Goal: Communication & Community: Answer question/provide support

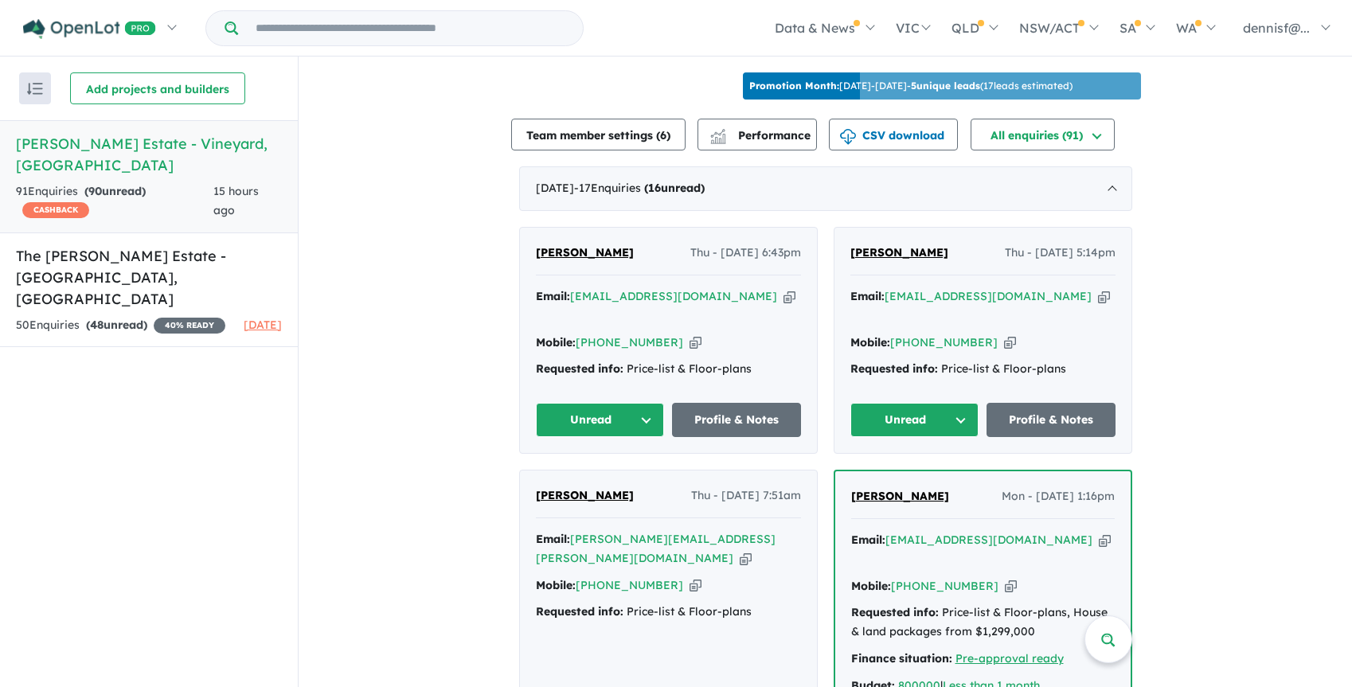
scroll to position [445, 0]
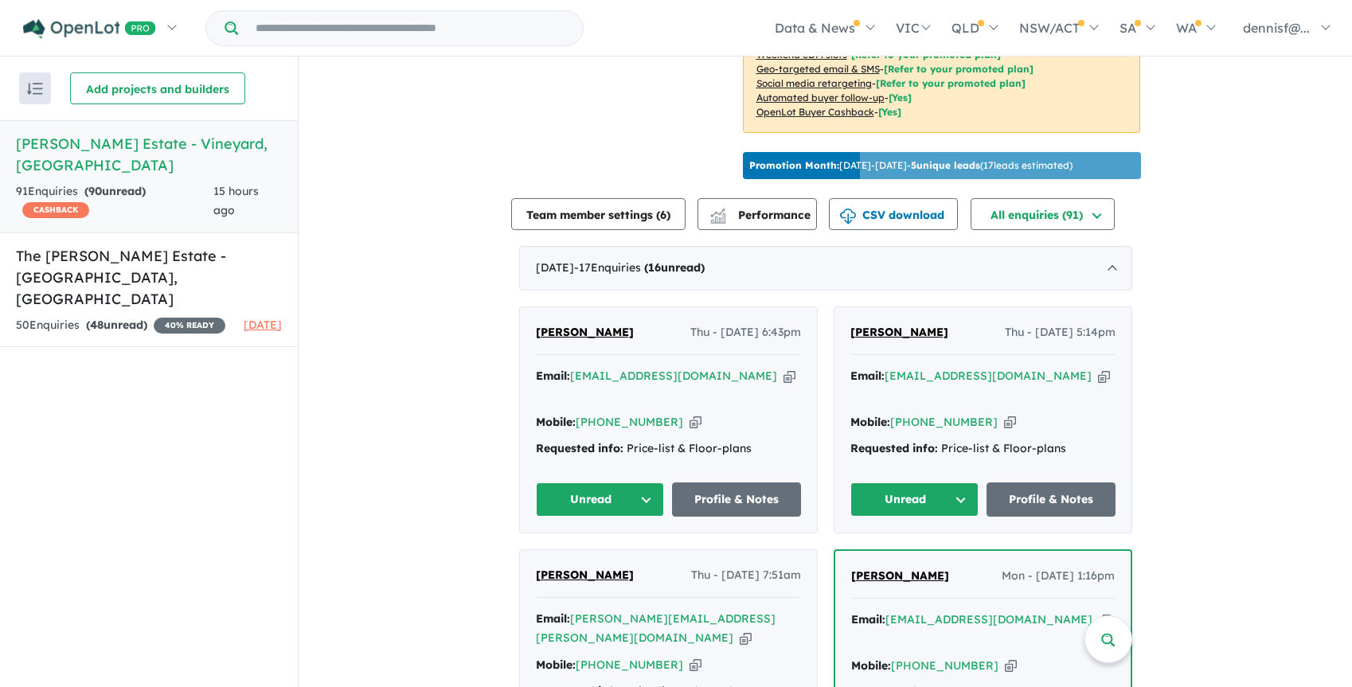
click at [580, 486] on button "Unread" at bounding box center [600, 499] width 129 height 34
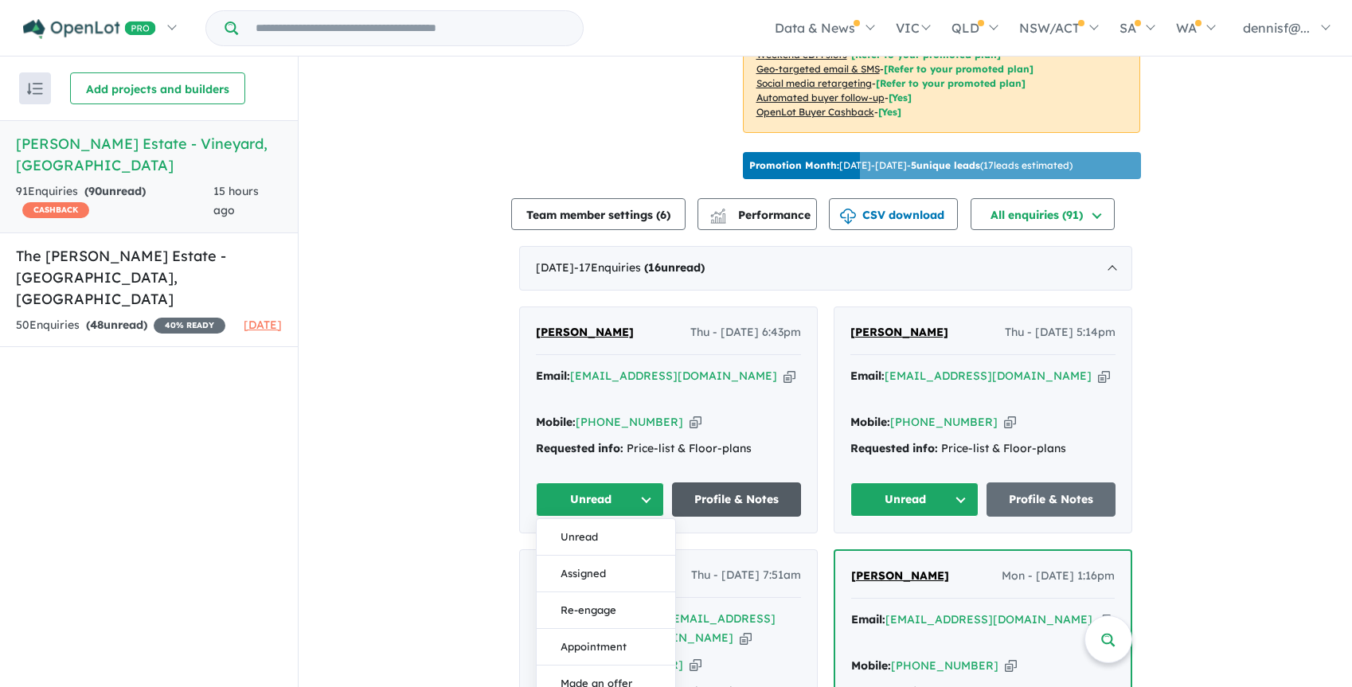
click at [779, 488] on link "Profile & Notes" at bounding box center [736, 499] width 129 height 34
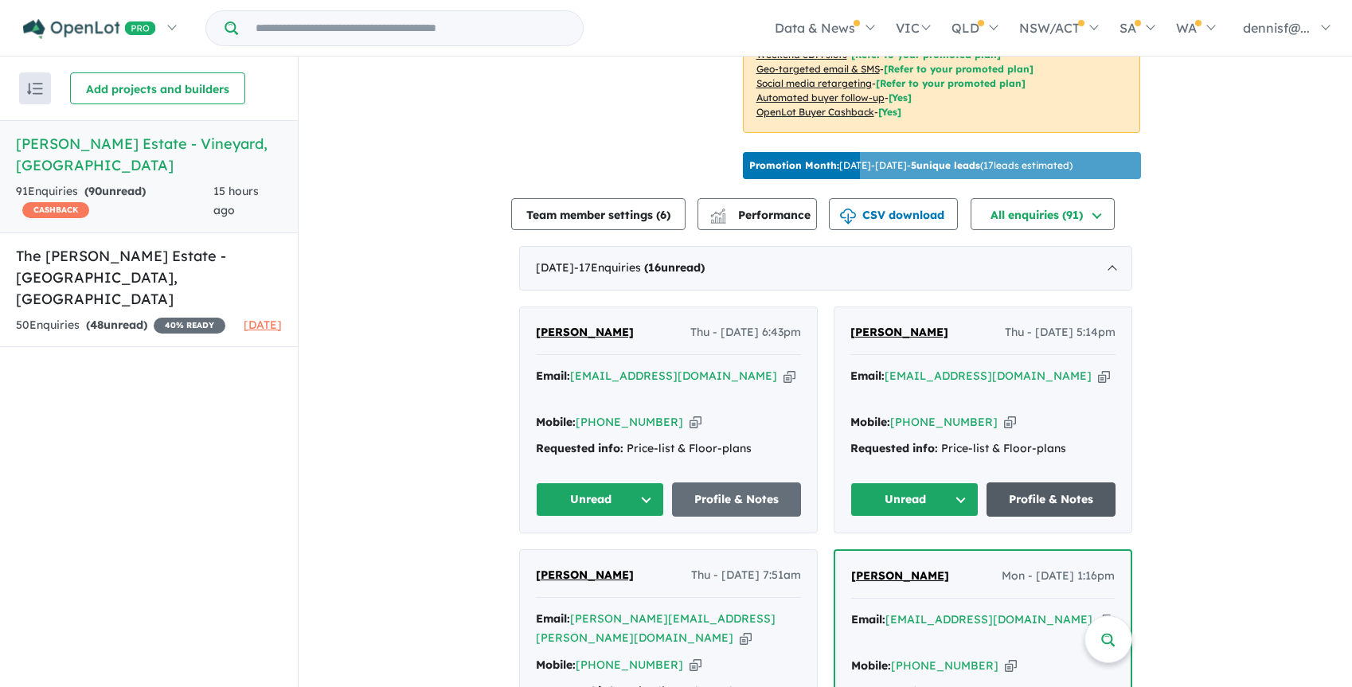
click at [1009, 492] on link "Profile & Notes" at bounding box center [1050, 499] width 129 height 34
